Goal: Navigation & Orientation: Find specific page/section

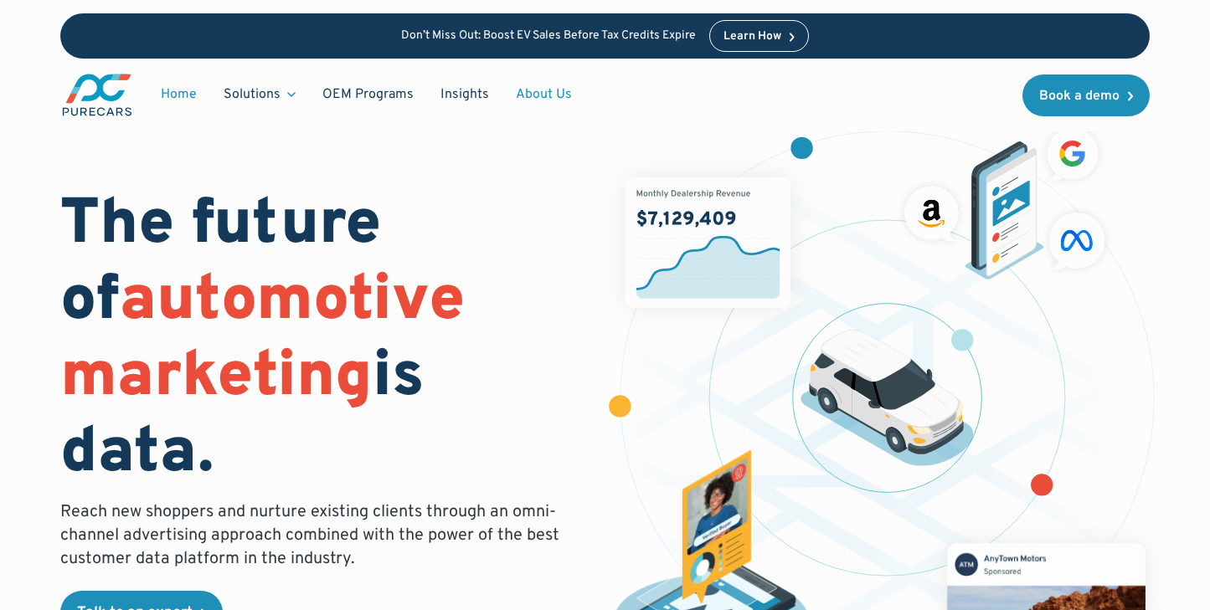
click at [546, 95] on link "About Us" at bounding box center [543, 95] width 83 height 32
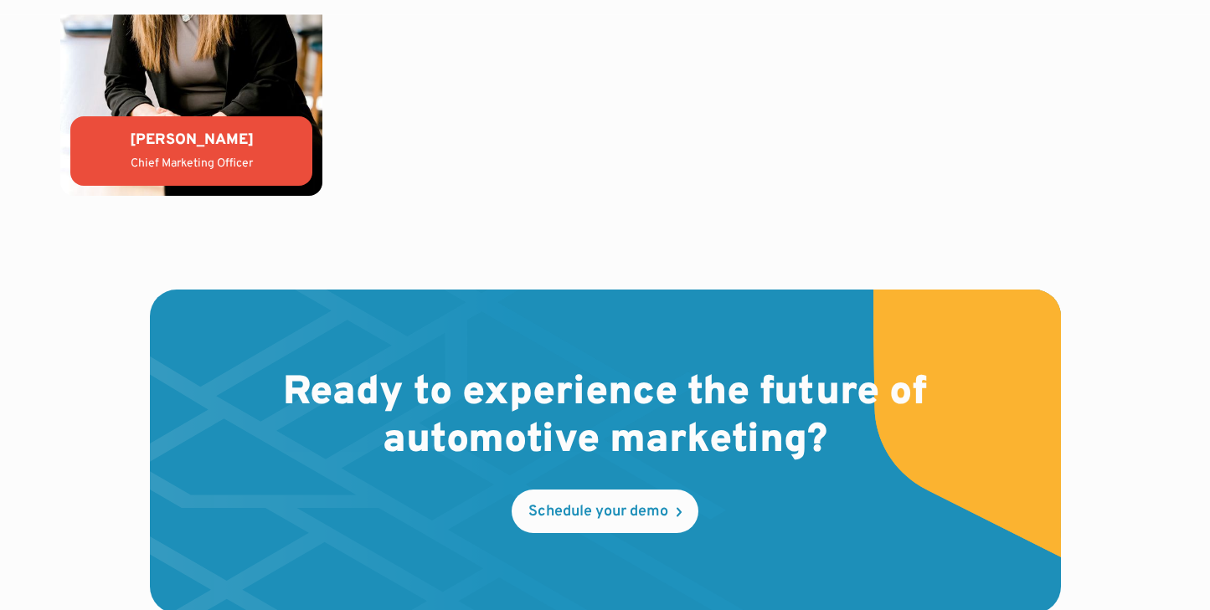
scroll to position [4822, 0]
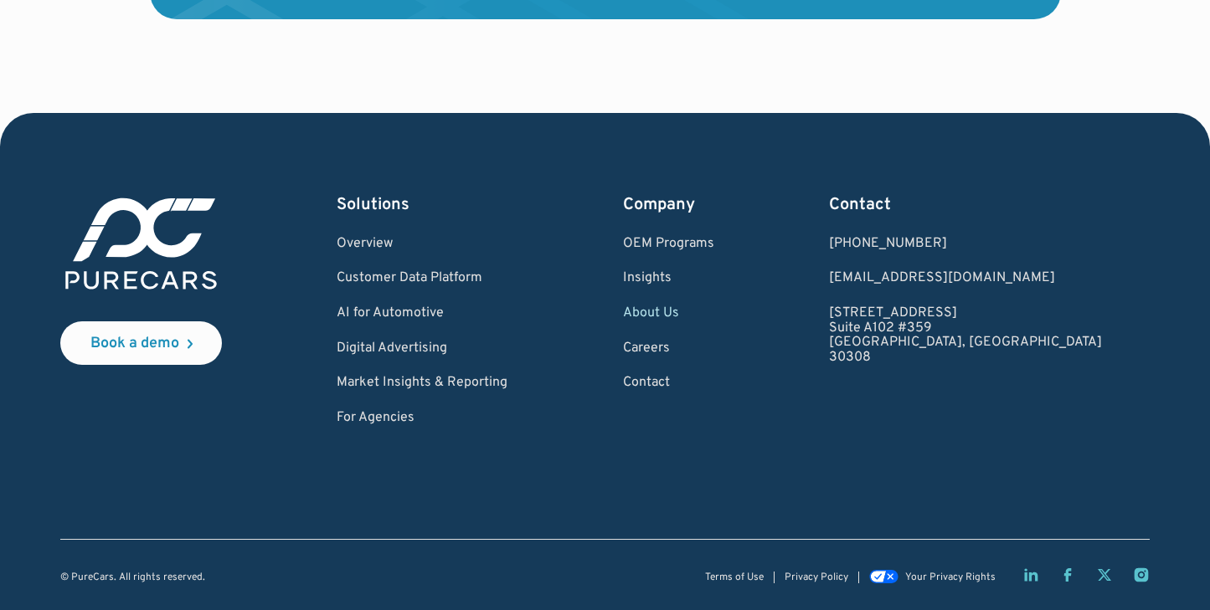
click at [714, 328] on div "Company OEM Programs Insights About Us Careers Contact" at bounding box center [668, 309] width 91 height 233
click at [714, 349] on link "Careers" at bounding box center [668, 349] width 91 height 15
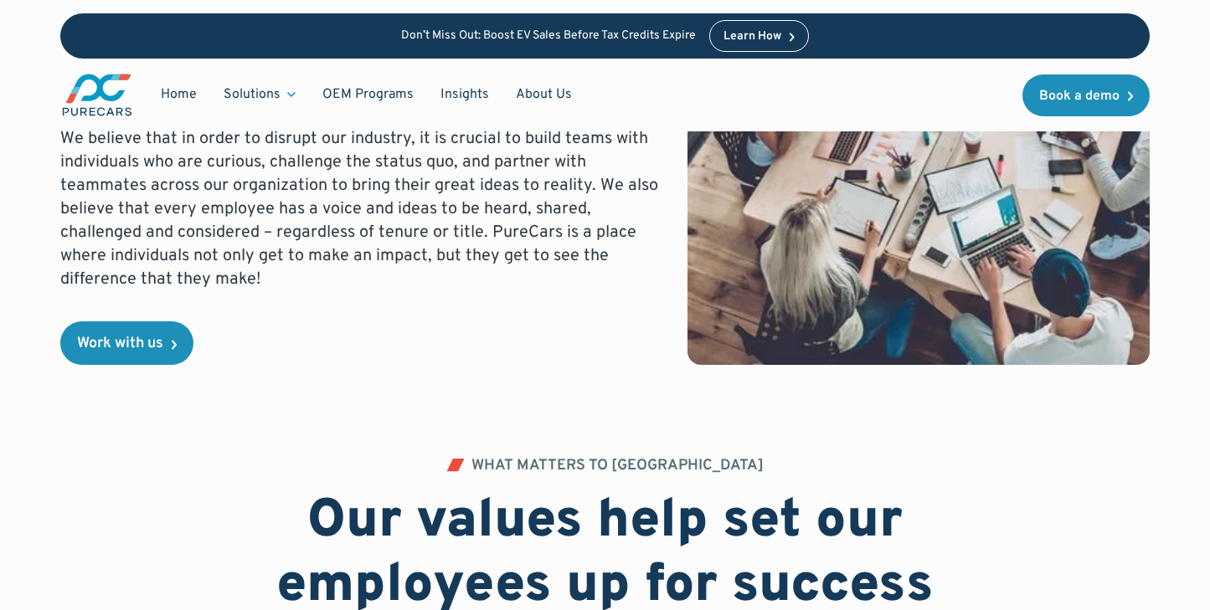
scroll to position [599, 0]
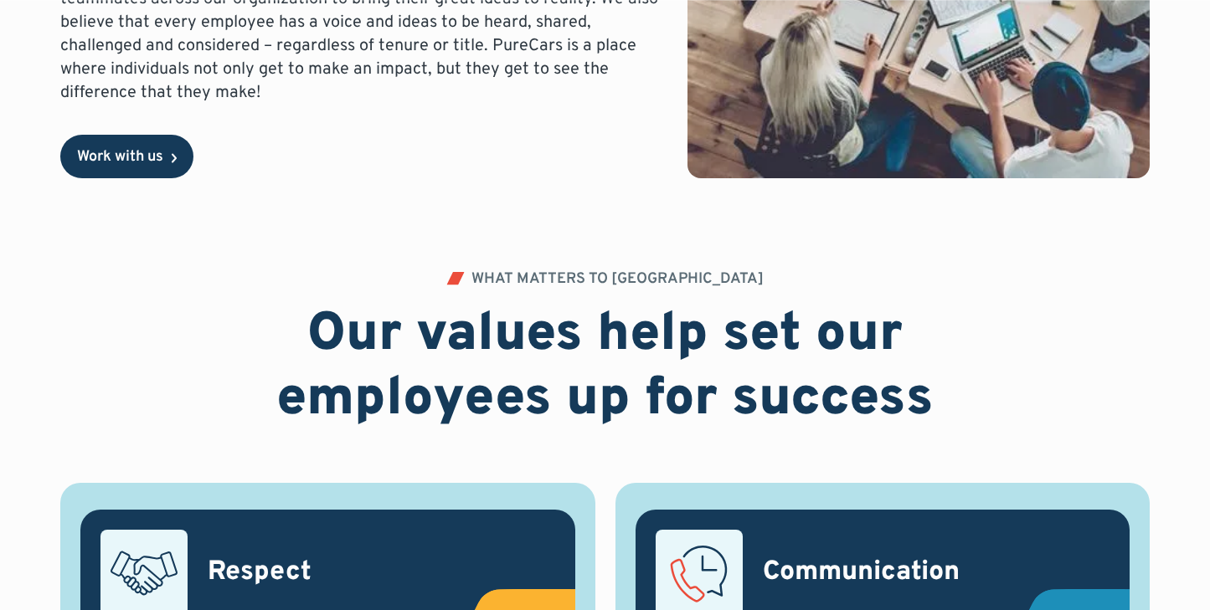
click at [121, 158] on div "Work with us" at bounding box center [120, 157] width 86 height 15
